Goal: Task Accomplishment & Management: Use online tool/utility

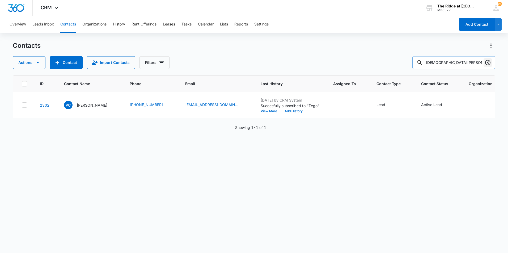
click at [487, 59] on icon "Clear" at bounding box center [487, 62] width 6 height 6
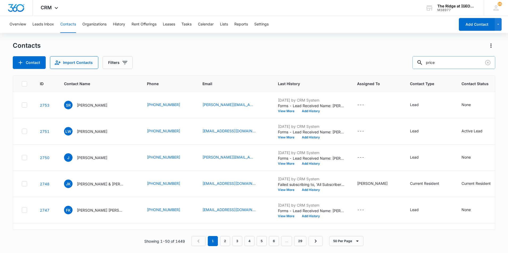
type input "price"
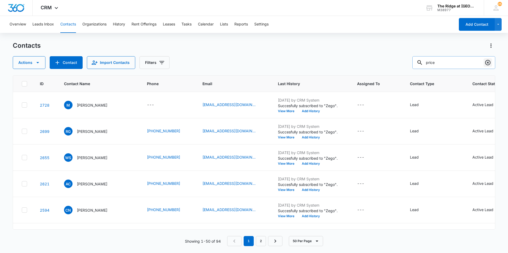
click at [486, 64] on icon "Clear" at bounding box center [487, 62] width 6 height 6
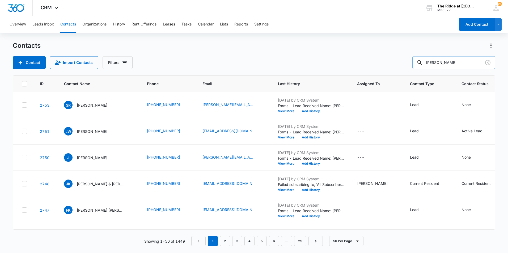
type input "[PERSON_NAME]"
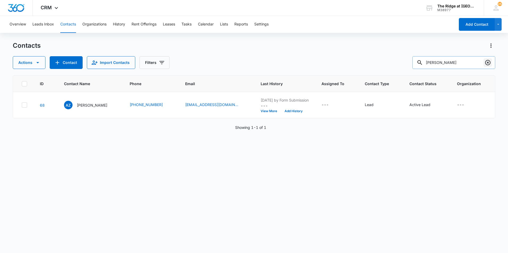
click at [485, 63] on icon "Clear" at bounding box center [487, 62] width 6 height 6
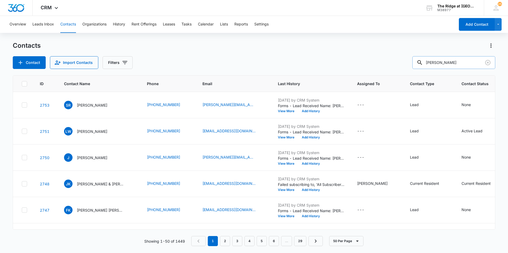
type input "[PERSON_NAME]"
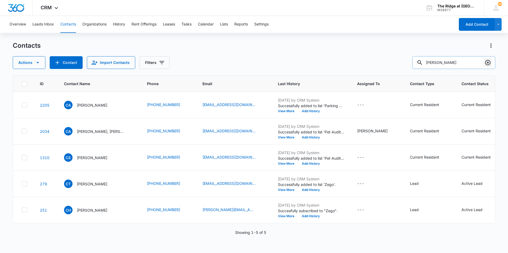
click at [488, 63] on icon "Clear" at bounding box center [487, 62] width 5 height 5
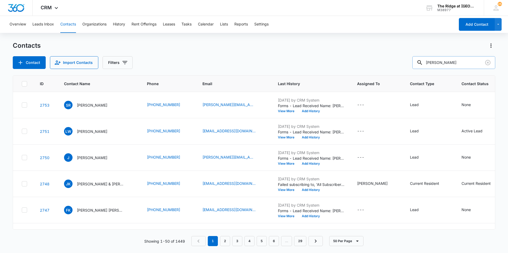
type input "[PERSON_NAME]"
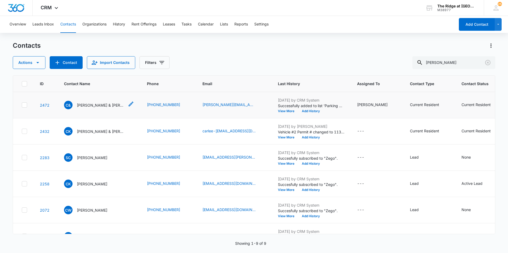
click at [104, 104] on p "[PERSON_NAME] & [PERSON_NAME]" at bounding box center [101, 105] width 48 height 6
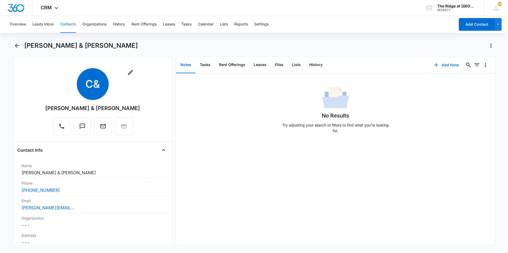
click at [438, 65] on button "Add Note" at bounding box center [445, 65] width 35 height 13
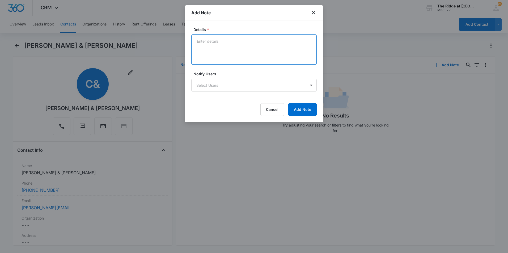
click at [264, 56] on textarea "Details *" at bounding box center [253, 50] width 125 height 30
click at [246, 52] on textarea "posted notice [DATE] regarding balcony cleanliness, something dripping from the…" at bounding box center [253, 50] width 125 height 30
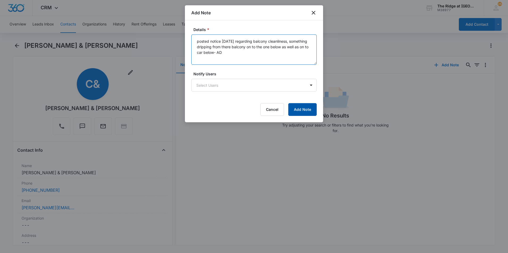
type textarea "posted notice [DATE] regarding balcony cleanliness, something dripping from the…"
click at [298, 112] on button "Add Note" at bounding box center [302, 109] width 28 height 13
